Goal: Transaction & Acquisition: Purchase product/service

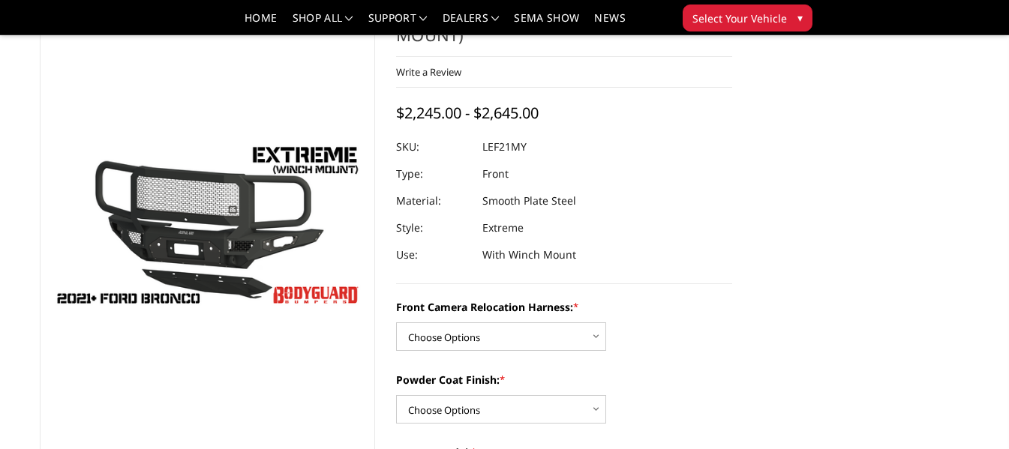
scroll to position [150, 0]
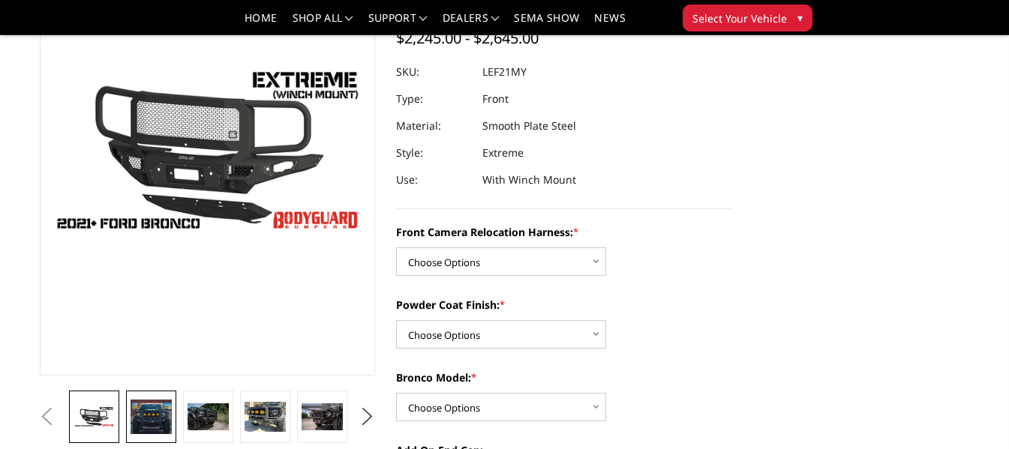
click at [163, 427] on img at bounding box center [150, 417] width 40 height 35
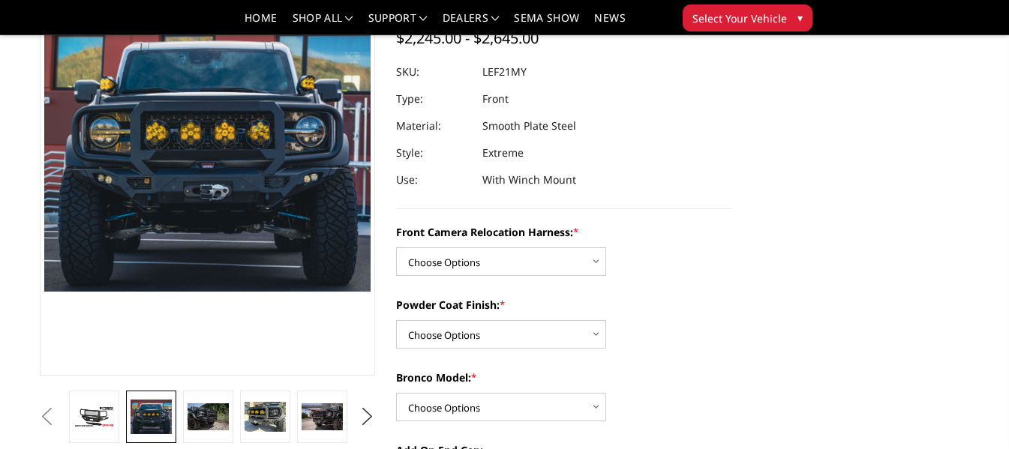
scroll to position [100, 0]
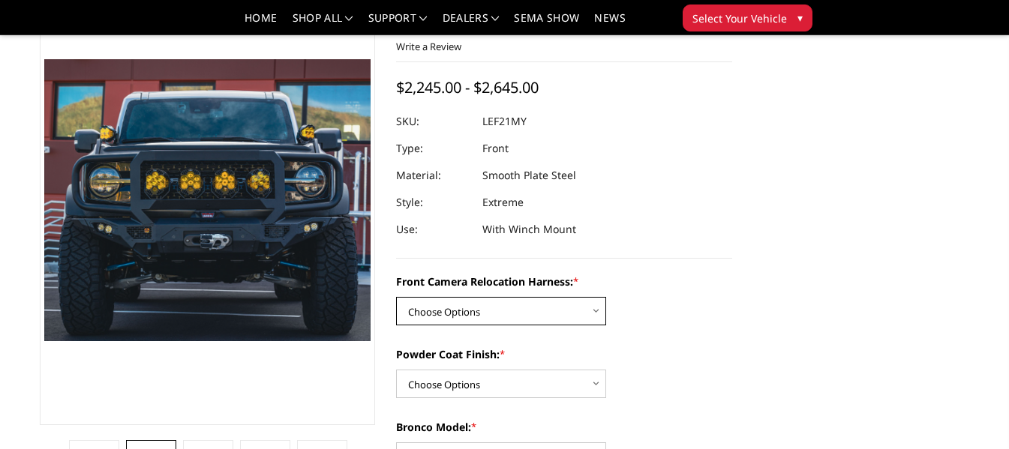
click at [487, 310] on select "Choose Options Without Front Camera Relocation Harness With Front Camera Reloca…" at bounding box center [501, 311] width 210 height 28
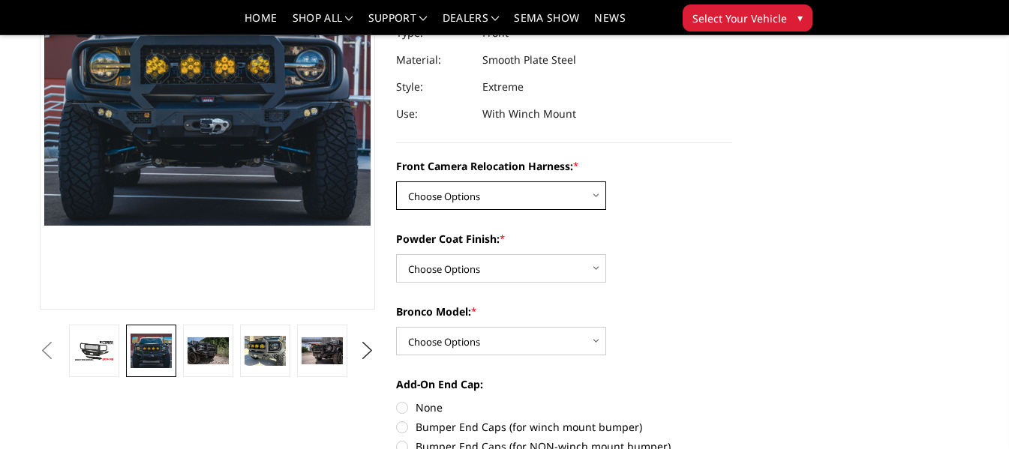
scroll to position [250, 0]
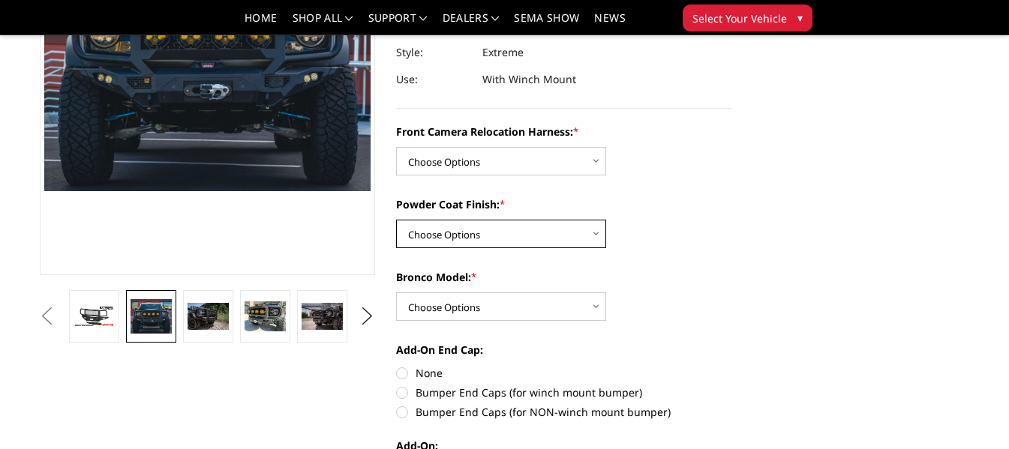
click at [574, 226] on select "Choose Options Textured Black Powder Coat Bare Metal" at bounding box center [501, 234] width 210 height 28
select select "4021"
click at [396, 220] on select "Choose Options Textured Black Powder Coat Bare Metal" at bounding box center [501, 234] width 210 height 28
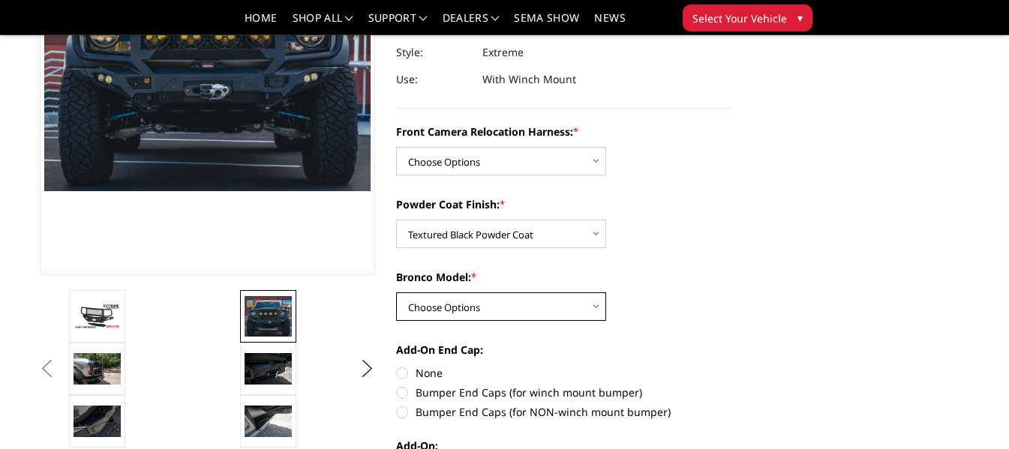
click at [537, 309] on select "Choose Options Raptor Base/Badlands/Wildtrak/etc." at bounding box center [501, 306] width 210 height 28
select select "4018"
click at [396, 292] on select "Choose Options Raptor Base/Badlands/Wildtrak/etc." at bounding box center [501, 306] width 210 height 28
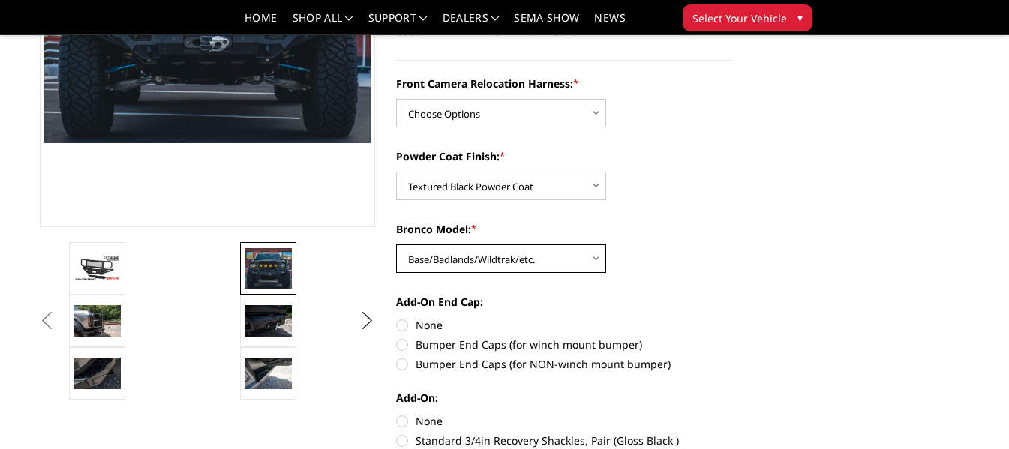
scroll to position [325, 0]
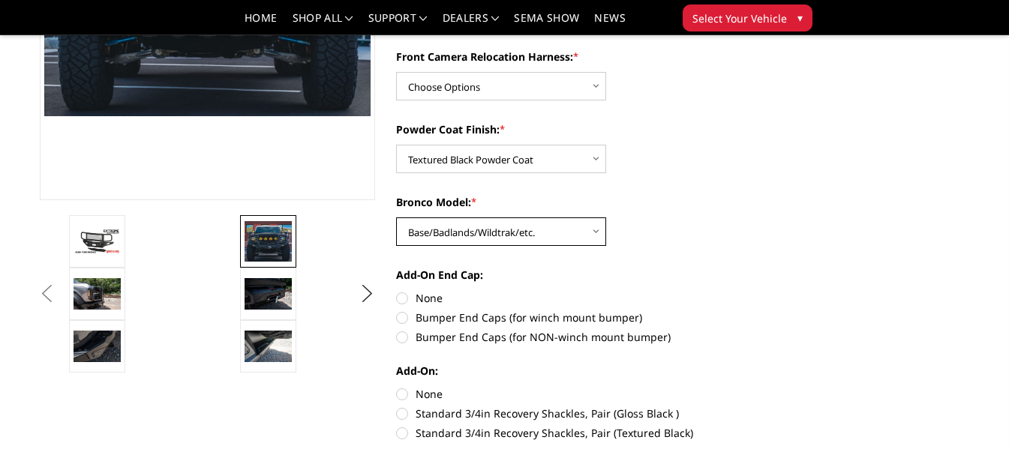
click at [515, 225] on select "Choose Options Raptor Base/Badlands/Wildtrak/etc." at bounding box center [501, 231] width 210 height 28
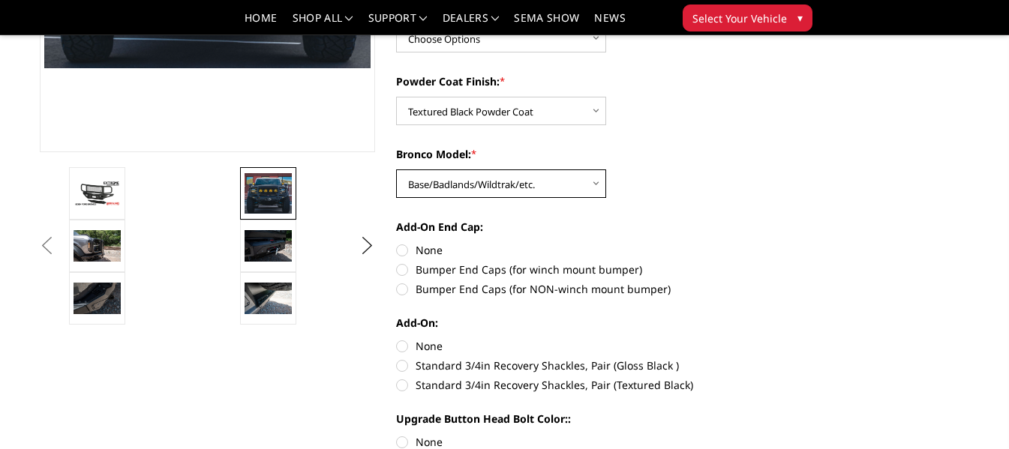
scroll to position [400, 0]
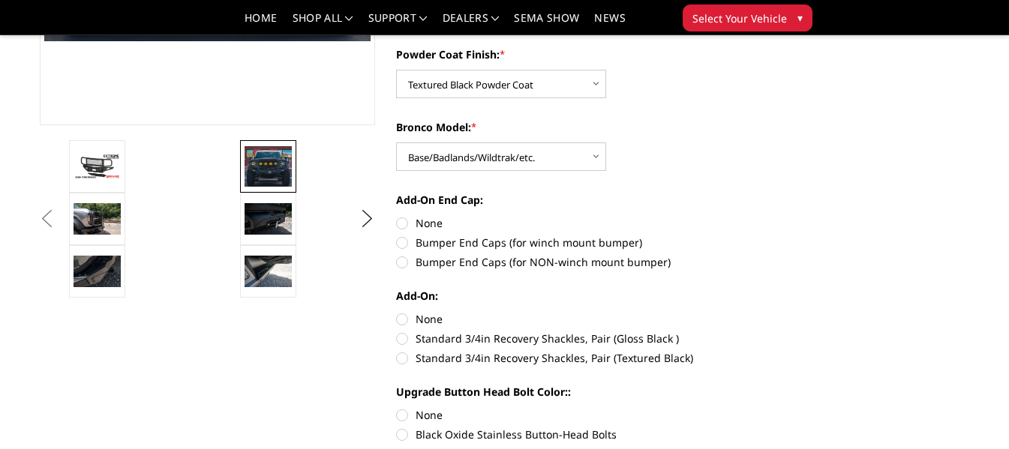
click at [475, 238] on label "Bumper End Caps (for winch mount bumper)" at bounding box center [564, 243] width 336 height 16
click at [732, 216] on input "Bumper End Caps (for winch mount bumper)" at bounding box center [732, 215] width 1 height 1
radio input "true"
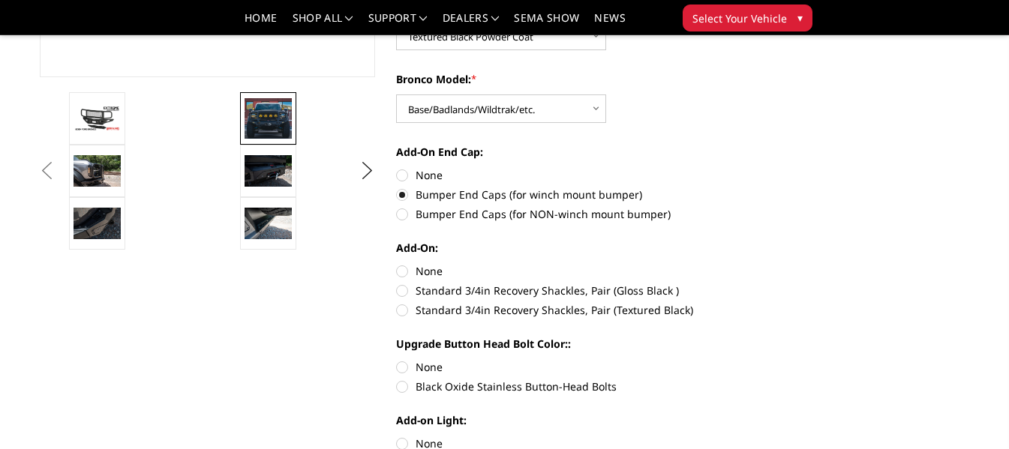
scroll to position [475, 0]
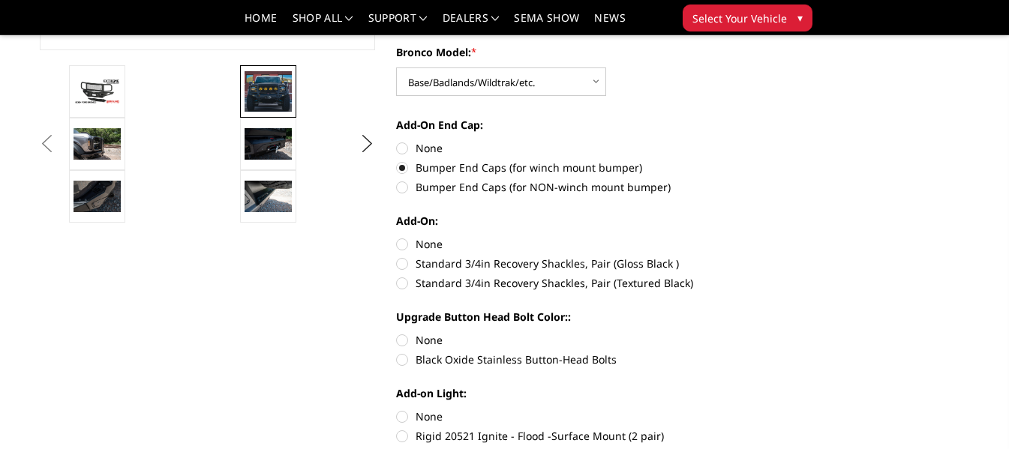
click at [496, 283] on label "Standard 3/4in Recovery Shackles, Pair (Textured Black)" at bounding box center [564, 283] width 336 height 16
click at [732, 256] on input "Standard 3/4in Recovery Shackles, Pair (Textured Black)" at bounding box center [732, 256] width 1 height 1
radio input "true"
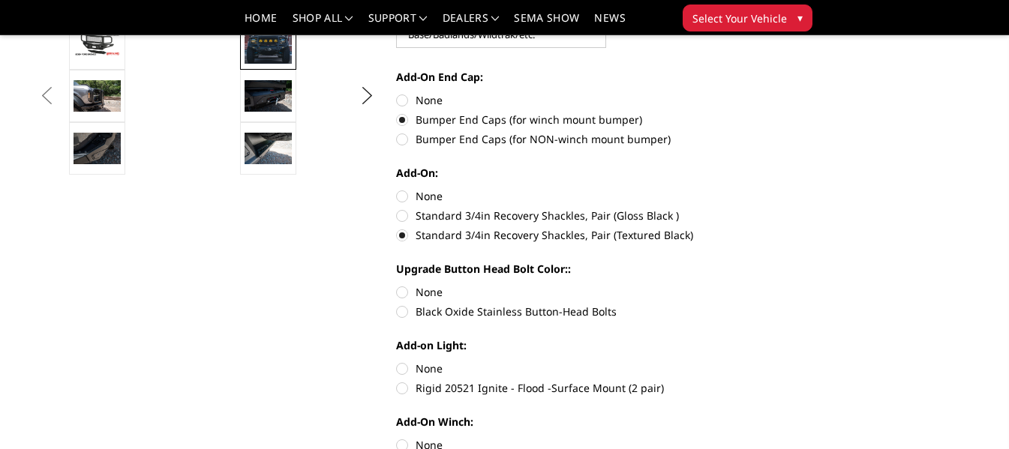
scroll to position [550, 0]
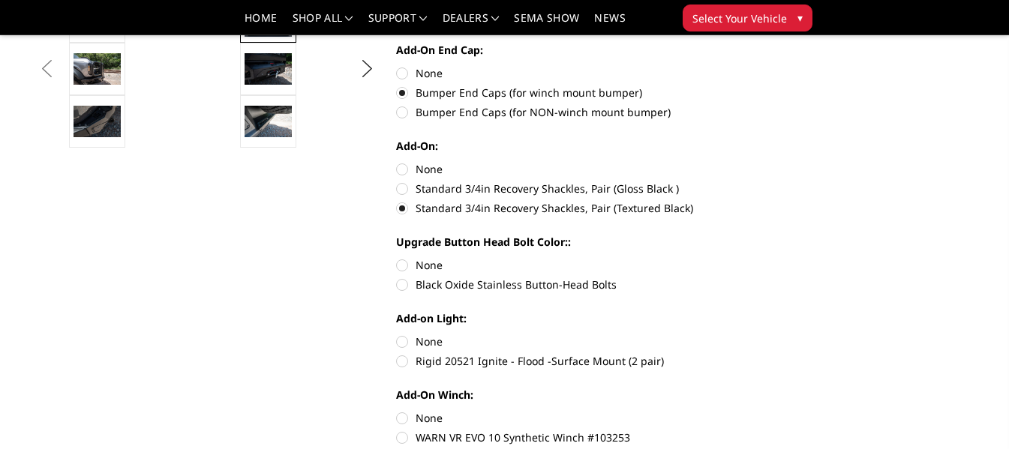
click at [496, 284] on label "Black Oxide Stainless Button-Head Bolts" at bounding box center [564, 285] width 336 height 16
click at [732, 258] on input "Black Oxide Stainless Button-Head Bolts" at bounding box center [732, 257] width 1 height 1
radio input "true"
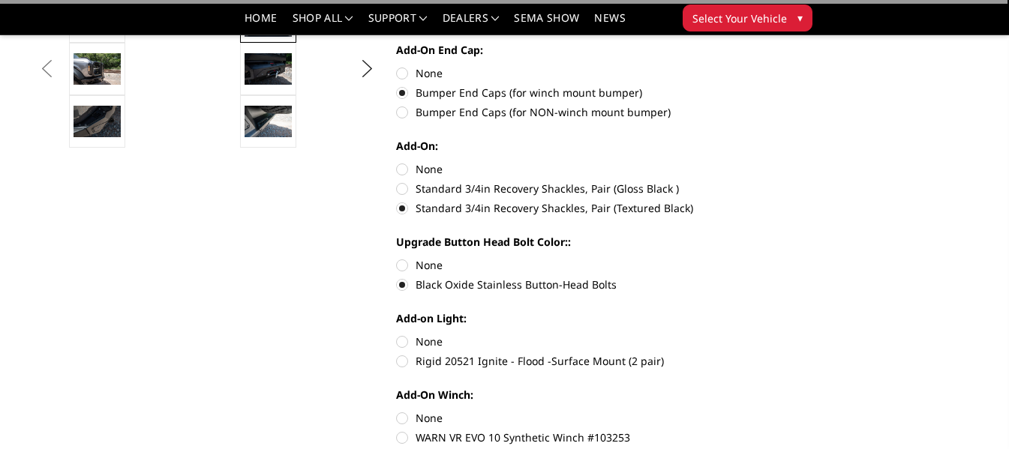
scroll to position [625, 0]
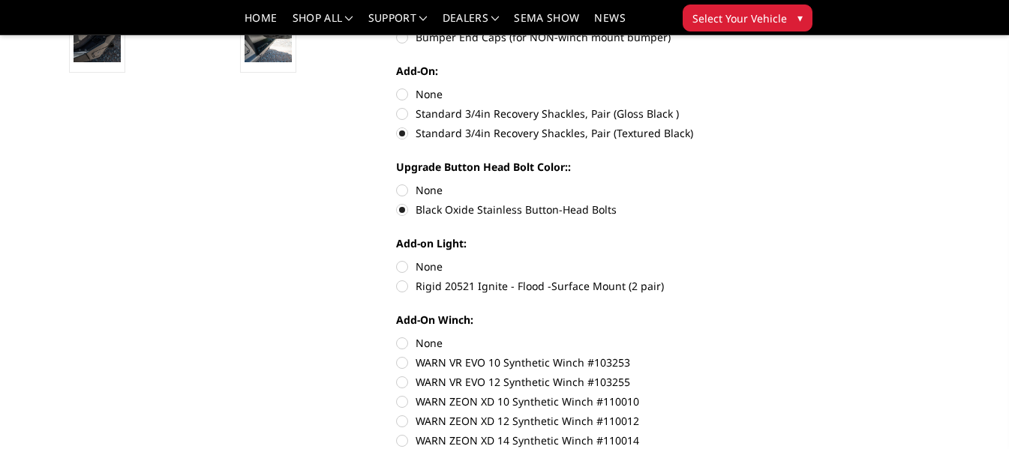
click at [503, 286] on label "Rigid 20521 Ignite - Flood -Surface Mount (2 pair)" at bounding box center [564, 286] width 336 height 16
click at [732, 259] on input "Rigid 20521 Ignite - Flood -Surface Mount (2 pair)" at bounding box center [732, 259] width 1 height 1
radio input "true"
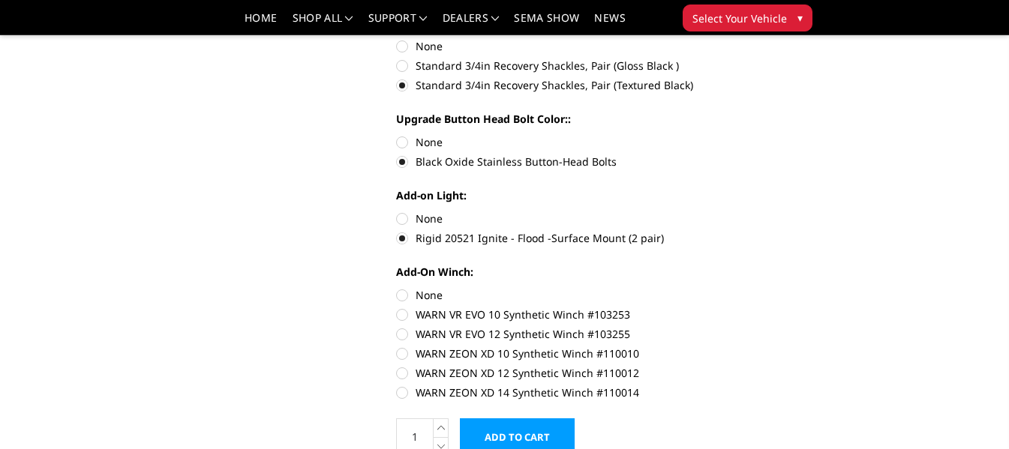
scroll to position [700, 0]
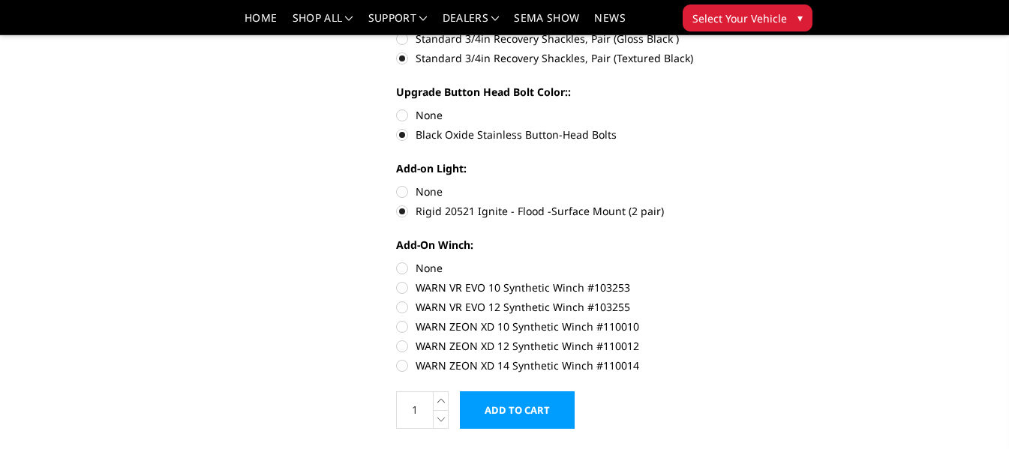
click at [591, 363] on label "WARN ZEON XD 14 Synthetic Winch #110014" at bounding box center [564, 366] width 336 height 16
click at [732, 339] on input "WARN ZEON XD 14 Synthetic Winch #110014" at bounding box center [732, 338] width 1 height 1
radio input "true"
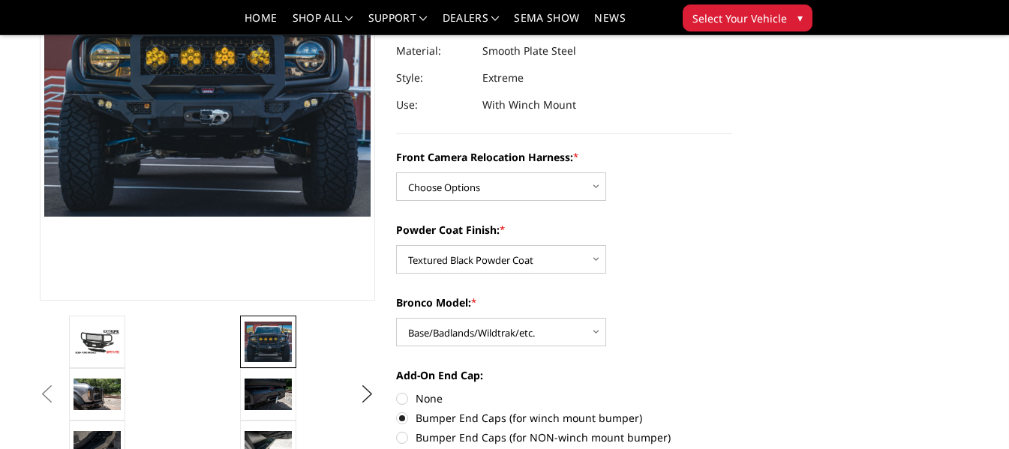
scroll to position [300, 0]
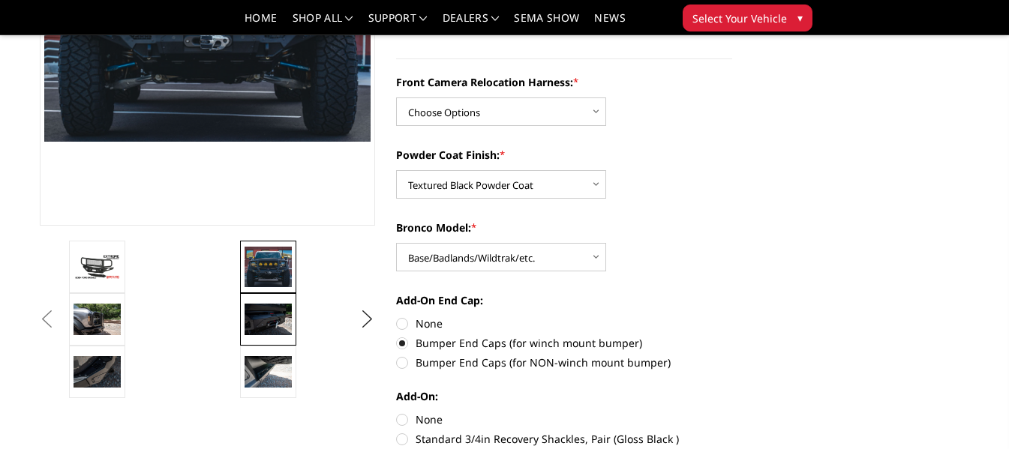
click at [259, 319] on img at bounding box center [267, 319] width 47 height 31
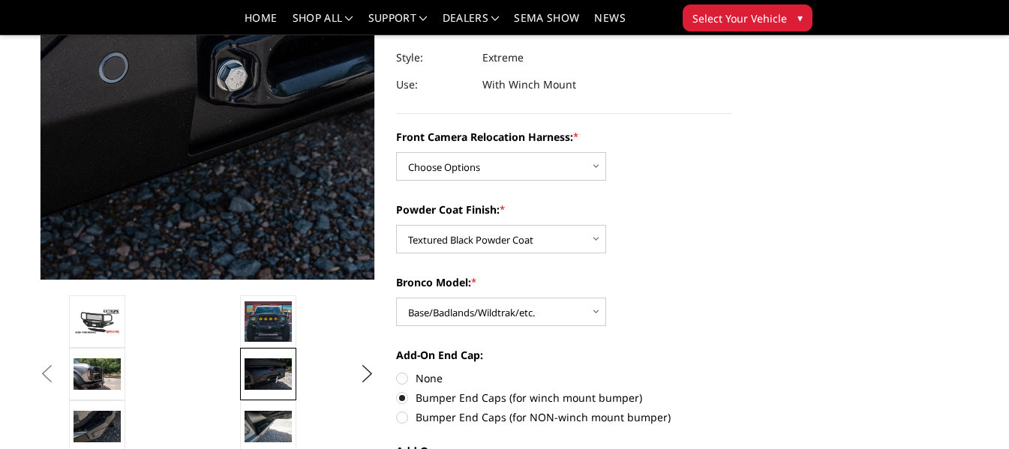
scroll to position [257, 0]
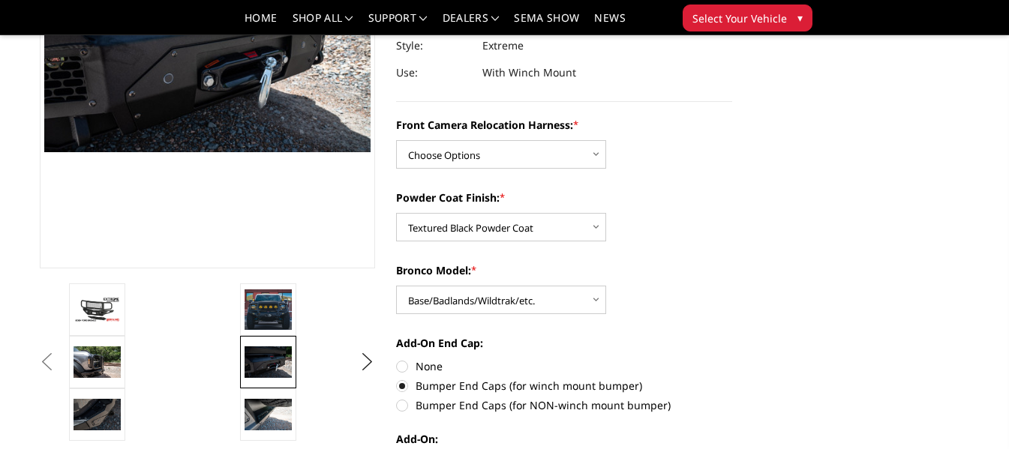
click at [58, 367] on button "Previous" at bounding box center [47, 362] width 22 height 22
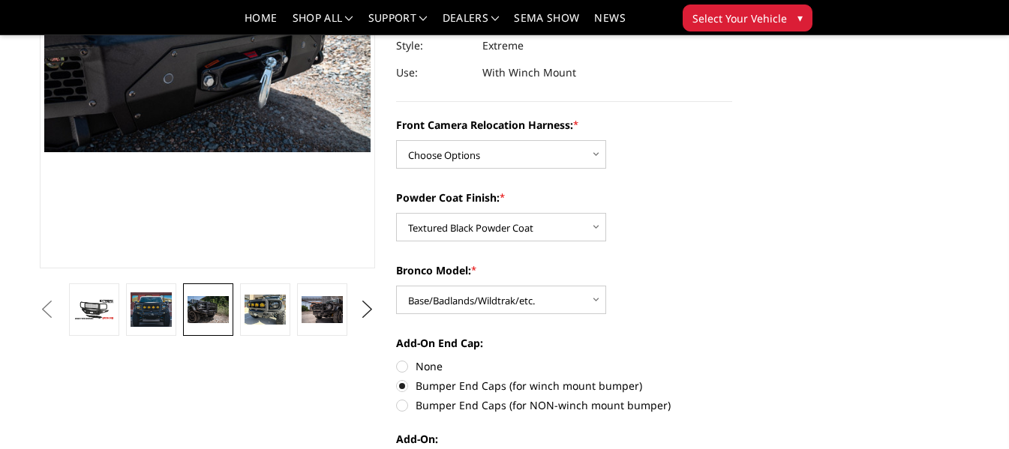
click at [202, 303] on img at bounding box center [207, 309] width 40 height 27
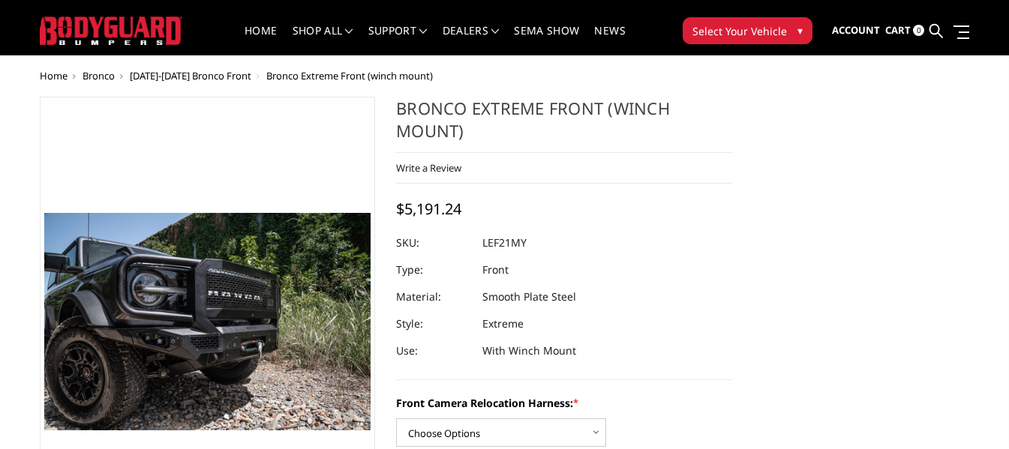
scroll to position [0, 0]
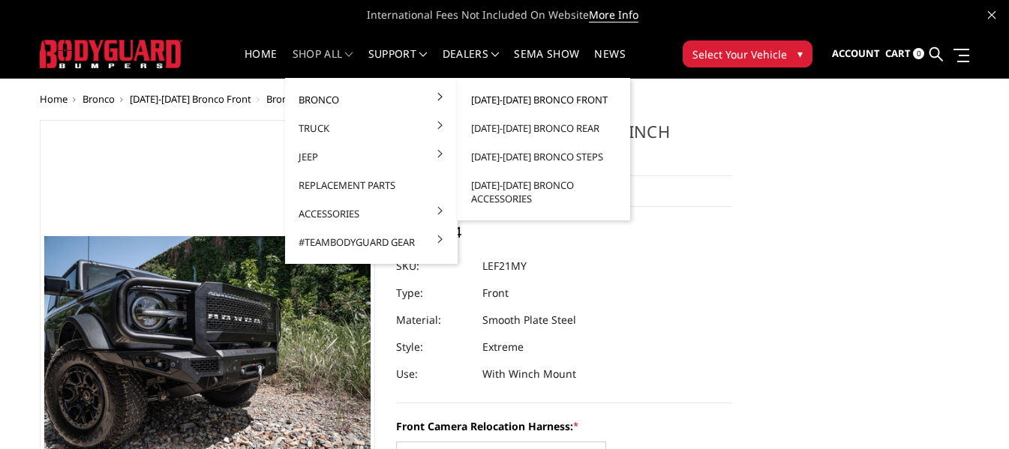
click at [553, 97] on link "[DATE]-[DATE] Bronco Front" at bounding box center [543, 99] width 160 height 28
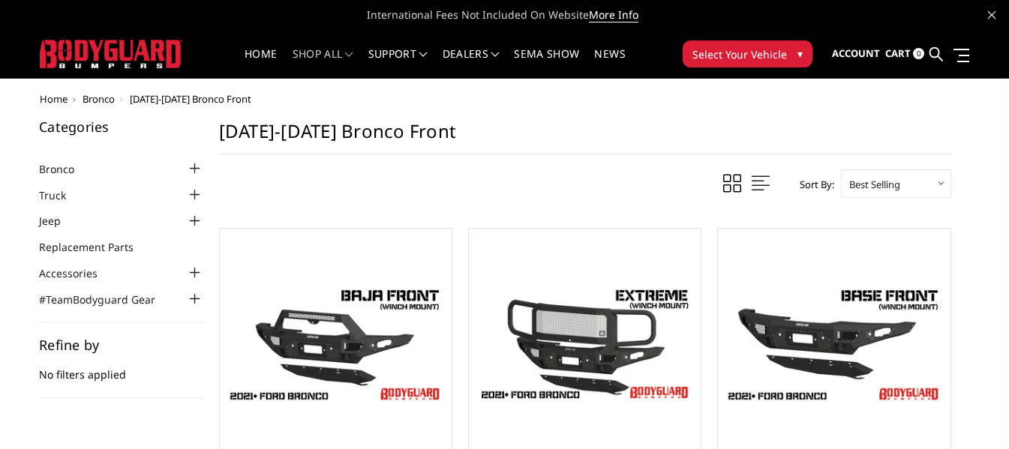
click at [197, 163] on div at bounding box center [195, 169] width 18 height 18
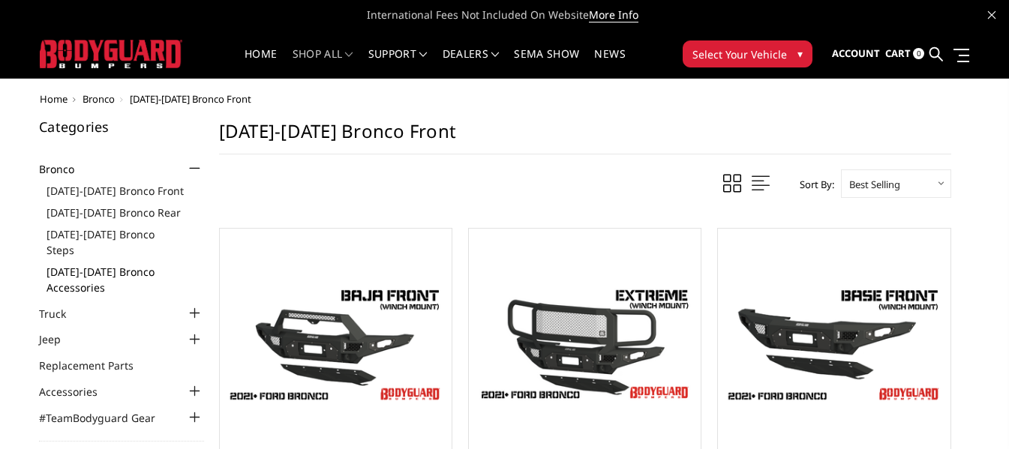
click at [100, 270] on link "[DATE]-[DATE] Bronco Accessories" at bounding box center [124, 279] width 157 height 31
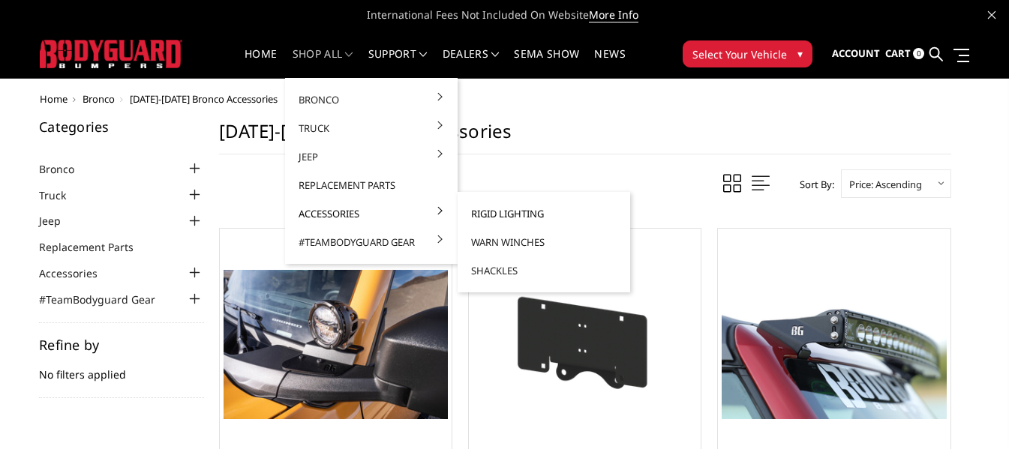
click at [496, 211] on link "Rigid Lighting" at bounding box center [543, 213] width 160 height 28
